Goal: Task Accomplishment & Management: Use online tool/utility

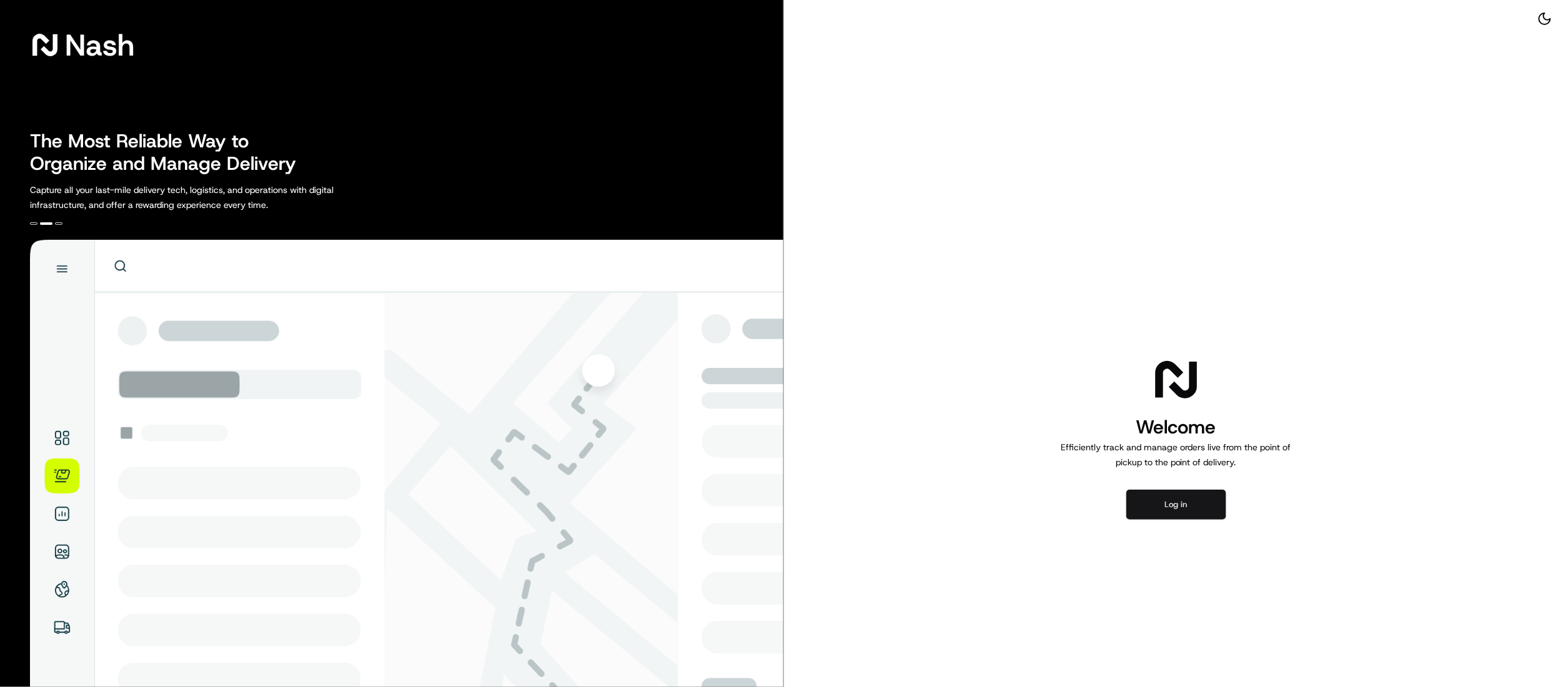
click at [980, 428] on button "Log in" at bounding box center [1176, 504] width 100 height 30
